Goal: Task Accomplishment & Management: Complete application form

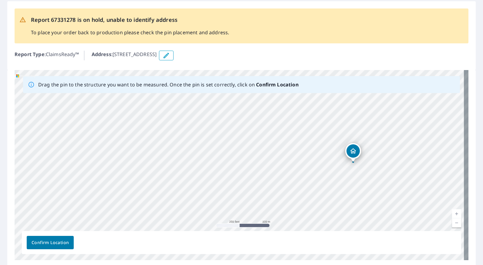
scroll to position [44, 0]
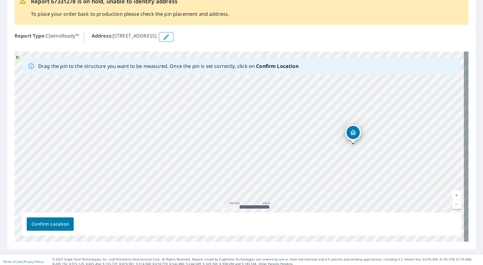
click at [452, 204] on link "Current Level 17, Zoom Out" at bounding box center [456, 204] width 9 height 9
click at [452, 204] on link "Current Level 16, Zoom Out" at bounding box center [456, 204] width 9 height 9
click at [452, 204] on link "Current Level 15, Zoom Out" at bounding box center [456, 204] width 9 height 9
click at [452, 204] on link "Current Level 14, Zoom Out" at bounding box center [456, 204] width 9 height 9
click at [452, 204] on link "Current Level 13, Zoom Out" at bounding box center [456, 204] width 9 height 9
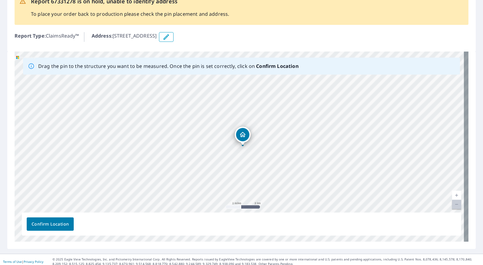
click at [452, 204] on link "Current Level 12, Zoom Out Disabled" at bounding box center [456, 204] width 9 height 9
drag, startPoint x: 374, startPoint y: 183, endPoint x: 316, endPoint y: 171, distance: 58.6
click at [316, 171] on div "[STREET_ADDRESS]" at bounding box center [242, 147] width 454 height 190
drag, startPoint x: 340, startPoint y: 123, endPoint x: 342, endPoint y: 171, distance: 47.7
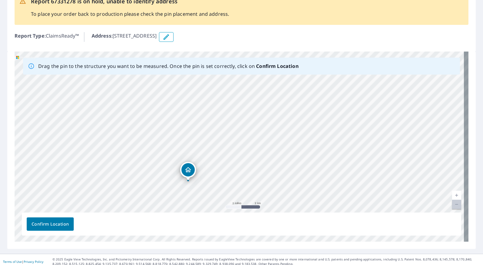
click at [342, 171] on div "[STREET_ADDRESS]" at bounding box center [242, 147] width 454 height 190
drag, startPoint x: 307, startPoint y: 129, endPoint x: 322, endPoint y: 161, distance: 36.3
click at [322, 161] on div "[STREET_ADDRESS]" at bounding box center [242, 147] width 454 height 190
drag, startPoint x: 251, startPoint y: 161, endPoint x: 262, endPoint y: 118, distance: 44.7
click at [262, 118] on div "[STREET_ADDRESS]" at bounding box center [242, 147] width 454 height 190
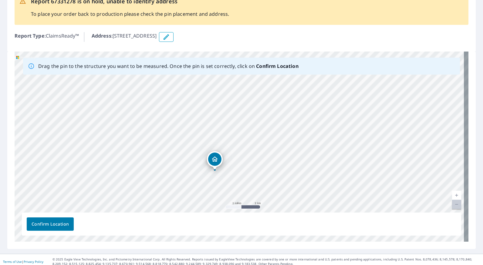
click at [452, 196] on link "Current Level 12, Zoom In" at bounding box center [456, 195] width 9 height 9
click at [452, 196] on link "Current Level 13, Zoom In" at bounding box center [456, 195] width 9 height 9
drag, startPoint x: 400, startPoint y: 97, endPoint x: 383, endPoint y: 207, distance: 111.6
click at [383, 207] on div "[STREET_ADDRESS]" at bounding box center [242, 147] width 454 height 190
drag, startPoint x: 319, startPoint y: 123, endPoint x: 325, endPoint y: 202, distance: 78.7
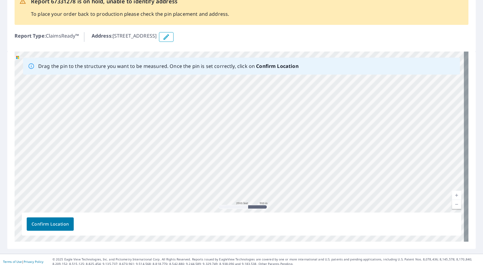
click at [325, 202] on div "[STREET_ADDRESS]" at bounding box center [242, 147] width 454 height 190
click at [303, 117] on div "[STREET_ADDRESS]" at bounding box center [242, 147] width 454 height 190
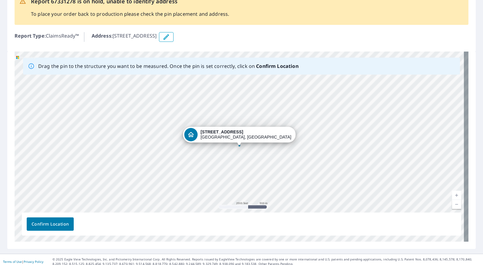
click at [312, 108] on div "[STREET_ADDRESS]" at bounding box center [242, 147] width 454 height 190
click at [452, 195] on link "Current Level 14, Zoom In" at bounding box center [456, 195] width 9 height 9
click at [310, 168] on div "[STREET_ADDRESS]" at bounding box center [242, 147] width 454 height 190
click at [389, 36] on div "Address : [STREET_ADDRESS]" at bounding box center [280, 37] width 377 height 10
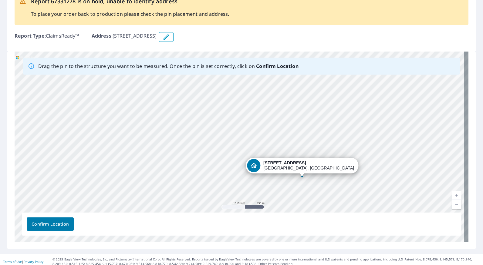
drag, startPoint x: 260, startPoint y: 154, endPoint x: 323, endPoint y: 185, distance: 70.0
click at [323, 185] on div "[STREET_ADDRESS]" at bounding box center [242, 147] width 454 height 190
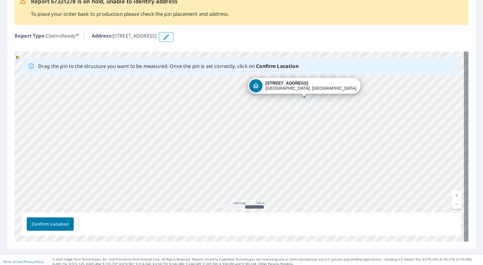
drag, startPoint x: 323, startPoint y: 185, endPoint x: 325, endPoint y: 105, distance: 79.8
click at [325, 105] on div "[STREET_ADDRESS]" at bounding box center [242, 147] width 454 height 190
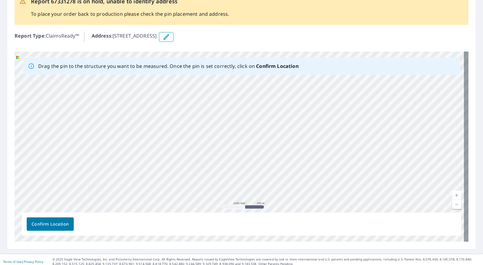
drag, startPoint x: 327, startPoint y: 143, endPoint x: 326, endPoint y: 76, distance: 66.4
click at [326, 76] on div "[STREET_ADDRESS]" at bounding box center [242, 147] width 454 height 190
drag, startPoint x: 321, startPoint y: 174, endPoint x: 295, endPoint y: 147, distance: 37.7
click at [295, 147] on div "[STREET_ADDRESS]" at bounding box center [242, 147] width 454 height 190
click at [452, 194] on link "Current Level 15, Zoom In" at bounding box center [456, 195] width 9 height 9
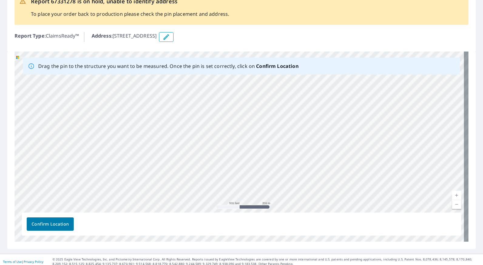
drag, startPoint x: 375, startPoint y: 176, endPoint x: 347, endPoint y: 175, distance: 28.2
click at [347, 175] on div "[STREET_ADDRESS]" at bounding box center [242, 147] width 454 height 190
click at [452, 195] on link "Current Level 16, Zoom In" at bounding box center [456, 195] width 9 height 9
drag, startPoint x: 338, startPoint y: 166, endPoint x: 351, endPoint y: 179, distance: 18.4
click at [351, 179] on div "[STREET_ADDRESS]" at bounding box center [242, 147] width 454 height 190
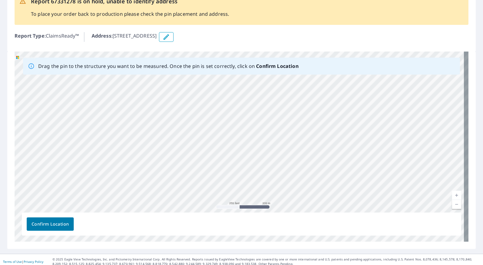
click at [453, 197] on link "Current Level 17, Zoom In" at bounding box center [456, 195] width 9 height 9
drag, startPoint x: 338, startPoint y: 173, endPoint x: 344, endPoint y: 212, distance: 40.2
click at [344, 212] on div "[STREET_ADDRESS]" at bounding box center [242, 147] width 454 height 190
click at [452, 195] on link "Current Level 18, Zoom In" at bounding box center [456, 195] width 9 height 9
drag, startPoint x: 357, startPoint y: 165, endPoint x: 346, endPoint y: 186, distance: 23.2
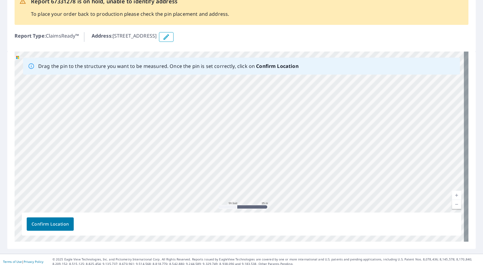
click at [346, 186] on div "[STREET_ADDRESS]" at bounding box center [242, 147] width 454 height 190
click at [452, 195] on link "Current Level 19, Zoom In" at bounding box center [456, 195] width 9 height 9
click at [372, 177] on div "[STREET_ADDRESS]" at bounding box center [242, 147] width 454 height 190
click at [238, 134] on div "[STREET_ADDRESS]" at bounding box center [242, 147] width 454 height 190
click at [452, 194] on link "Current Level 20, Zoom In Disabled" at bounding box center [456, 195] width 9 height 9
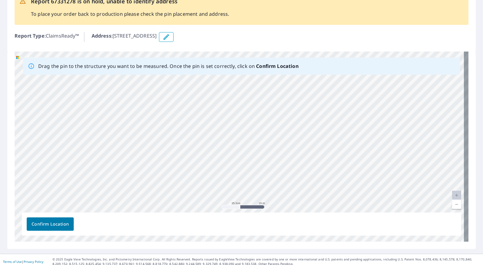
drag, startPoint x: 225, startPoint y: 36, endPoint x: 237, endPoint y: 130, distance: 95.0
click at [237, 130] on div "Report 67331278 is on hold, unable to identify address To place your order back…" at bounding box center [241, 116] width 483 height 276
click at [237, 130] on div "[STREET_ADDRESS]" at bounding box center [242, 147] width 454 height 190
click at [170, 36] on icon "button" at bounding box center [166, 36] width 7 height 7
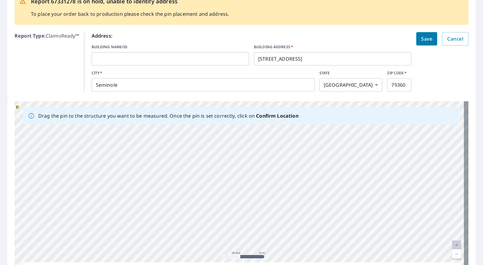
click at [234, 179] on div "[STREET_ADDRESS]" at bounding box center [242, 196] width 454 height 190
click at [452, 254] on link "Current Level 20, Zoom Out" at bounding box center [456, 254] width 9 height 9
click at [452, 254] on link "Current Level 19, Zoom Out" at bounding box center [456, 254] width 9 height 9
click at [452, 254] on link "Current Level 18, Zoom Out" at bounding box center [456, 254] width 9 height 9
drag, startPoint x: 241, startPoint y: 182, endPoint x: 243, endPoint y: 178, distance: 4.7
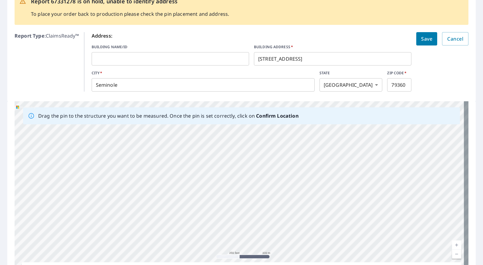
click at [243, 178] on div "[STREET_ADDRESS]" at bounding box center [242, 196] width 454 height 190
click at [452, 253] on link "Current Level 17, Zoom Out" at bounding box center [456, 254] width 9 height 9
click at [452, 253] on link "Current Level 16, Zoom Out" at bounding box center [456, 254] width 9 height 9
click at [452, 253] on link "Current Level 15, Zoom Out" at bounding box center [456, 254] width 9 height 9
click at [452, 253] on link "Current Level 14, Zoom Out" at bounding box center [456, 254] width 9 height 9
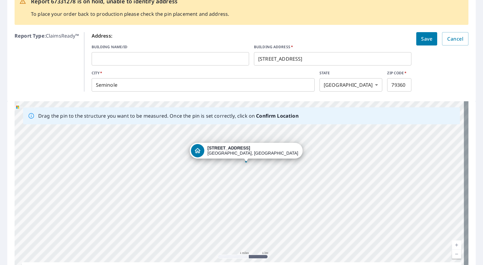
click at [452, 245] on link "Current Level 13, Zoom In" at bounding box center [456, 244] width 9 height 9
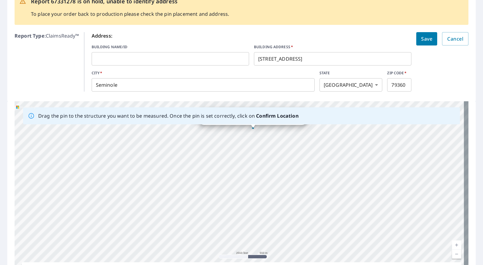
click at [452, 245] on link "Current Level 14, Zoom In" at bounding box center [456, 244] width 9 height 9
click at [452, 245] on link "Current Level 15, Zoom In" at bounding box center [456, 244] width 9 height 9
click at [452, 245] on link "Current Level 16, Zoom In" at bounding box center [456, 244] width 9 height 9
click at [452, 255] on link "Current Level 17, Zoom Out" at bounding box center [456, 254] width 9 height 9
click at [452, 255] on link "Current Level 16, Zoom Out" at bounding box center [456, 254] width 9 height 9
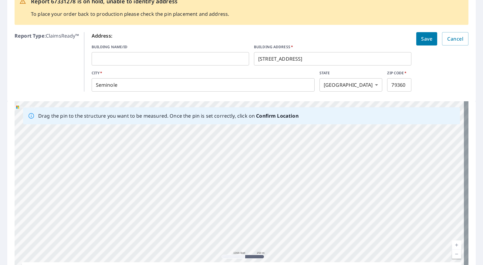
click at [452, 255] on link "Current Level 15, Zoom Out" at bounding box center [456, 254] width 9 height 9
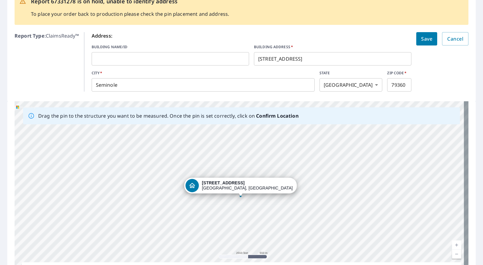
drag, startPoint x: 253, startPoint y: 128, endPoint x: 240, endPoint y: 196, distance: 69.4
click at [452, 245] on link "Current Level 14, Zoom In" at bounding box center [456, 244] width 9 height 9
click at [452, 245] on link "Current Level 15, Zoom In" at bounding box center [456, 244] width 9 height 9
click at [452, 245] on link "Current Level 16, Zoom In" at bounding box center [456, 244] width 9 height 9
click at [452, 245] on link "Current Level 17, Zoom In" at bounding box center [456, 244] width 9 height 9
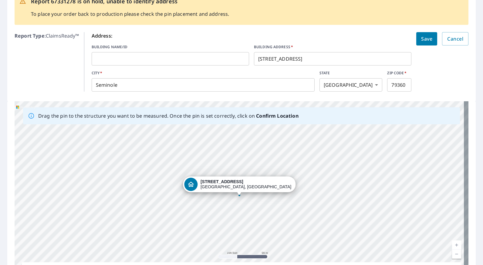
click at [452, 245] on link "Current Level 18, Zoom In" at bounding box center [456, 244] width 9 height 9
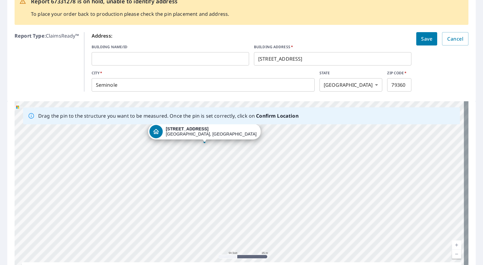
drag, startPoint x: 238, startPoint y: 195, endPoint x: 203, endPoint y: 142, distance: 63.5
click at [203, 142] on div "[STREET_ADDRESS]" at bounding box center [242, 196] width 454 height 190
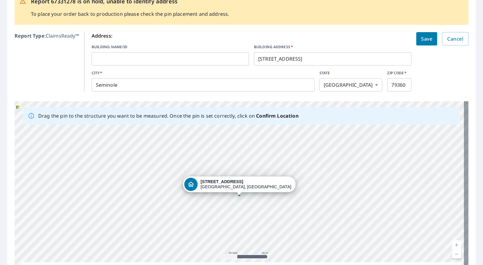
click at [452, 244] on link "Current Level 19, Zoom In" at bounding box center [456, 244] width 9 height 9
click at [452, 244] on link "Current Level 20, Zoom In Disabled" at bounding box center [456, 244] width 9 height 9
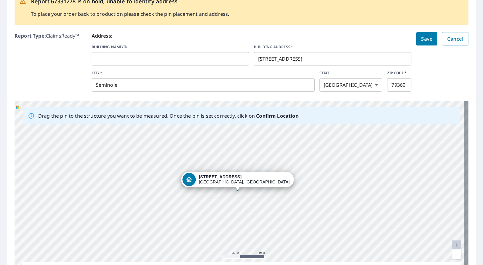
drag, startPoint x: 239, startPoint y: 195, endPoint x: 237, endPoint y: 190, distance: 5.5
click at [237, 190] on div "[STREET_ADDRESS]" at bounding box center [242, 196] width 454 height 190
click at [238, 191] on div "[STREET_ADDRESS]" at bounding box center [242, 196] width 454 height 190
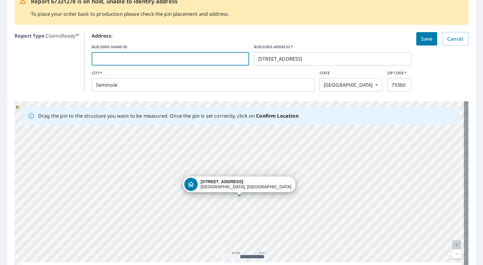
click at [114, 59] on input "text" at bounding box center [170, 58] width 157 height 17
type input "Dwelling"
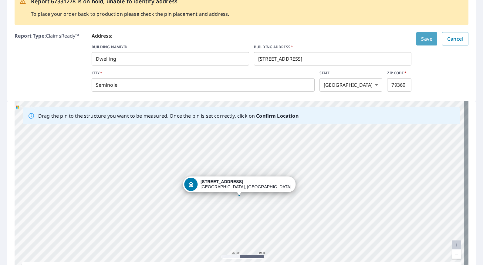
click at [421, 41] on span "Save" at bounding box center [426, 39] width 11 height 8
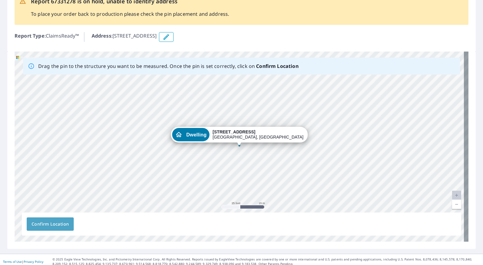
click at [55, 225] on span "Confirm Location" at bounding box center [50, 224] width 37 height 8
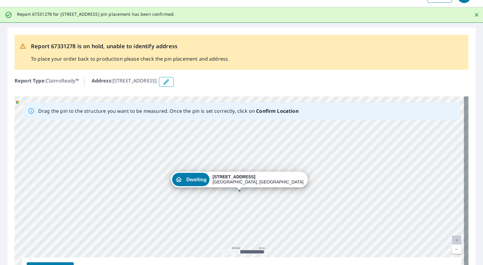
scroll to position [0, 0]
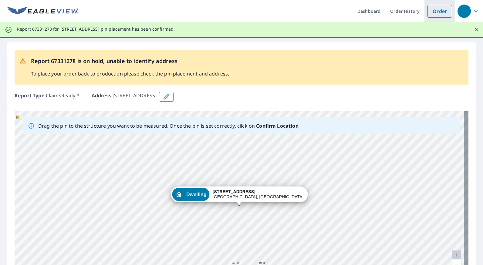
click at [434, 12] on link "Order" at bounding box center [439, 11] width 25 height 13
